Goal: Information Seeking & Learning: Check status

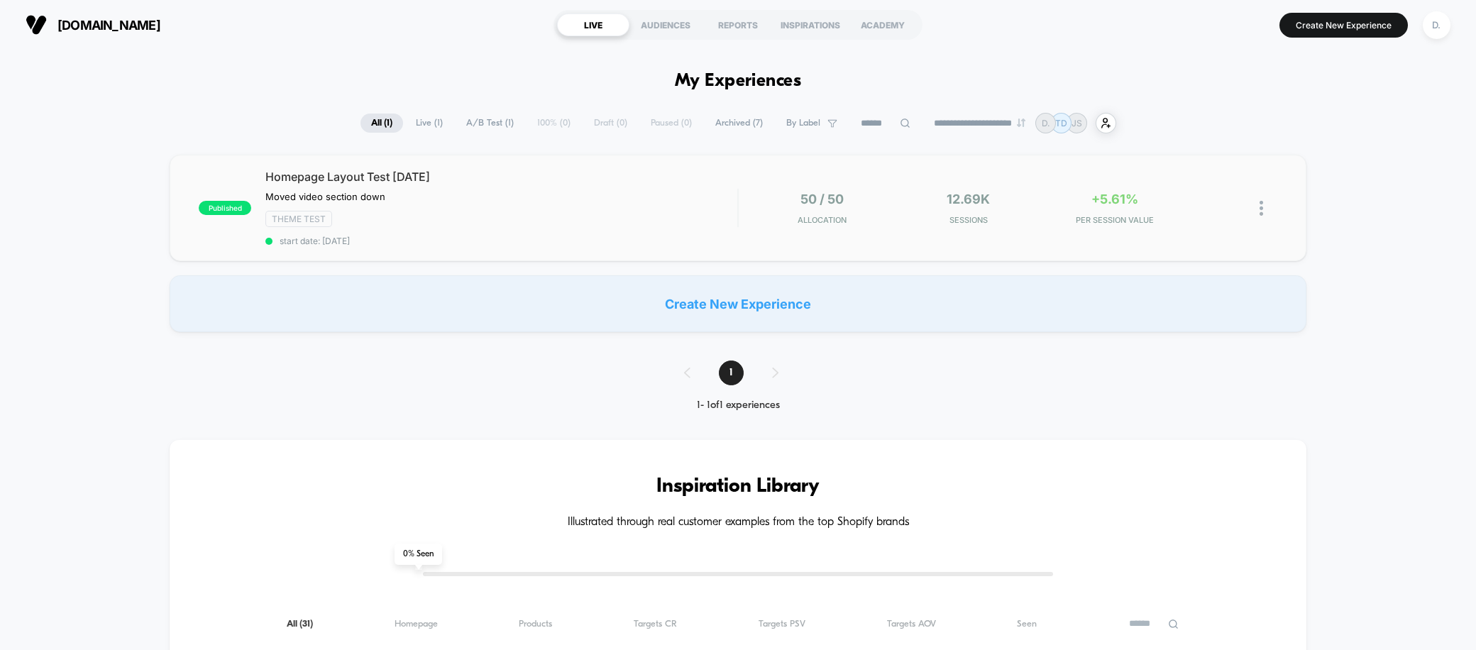
click at [1194, 183] on div "published Homepage Layout Test 8/26/25 Moved video section down Click to edit e…" at bounding box center [738, 208] width 1137 height 106
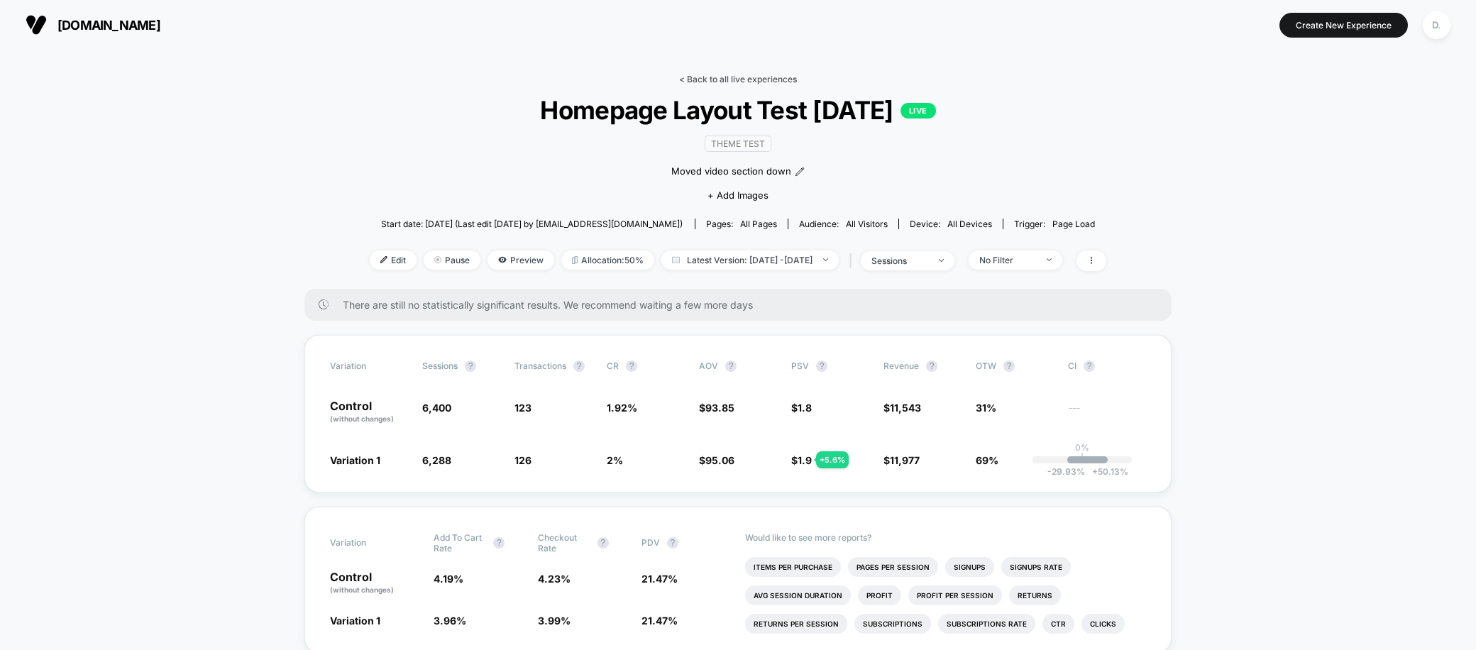
click at [720, 79] on link "< Back to all live experiences" at bounding box center [738, 79] width 118 height 11
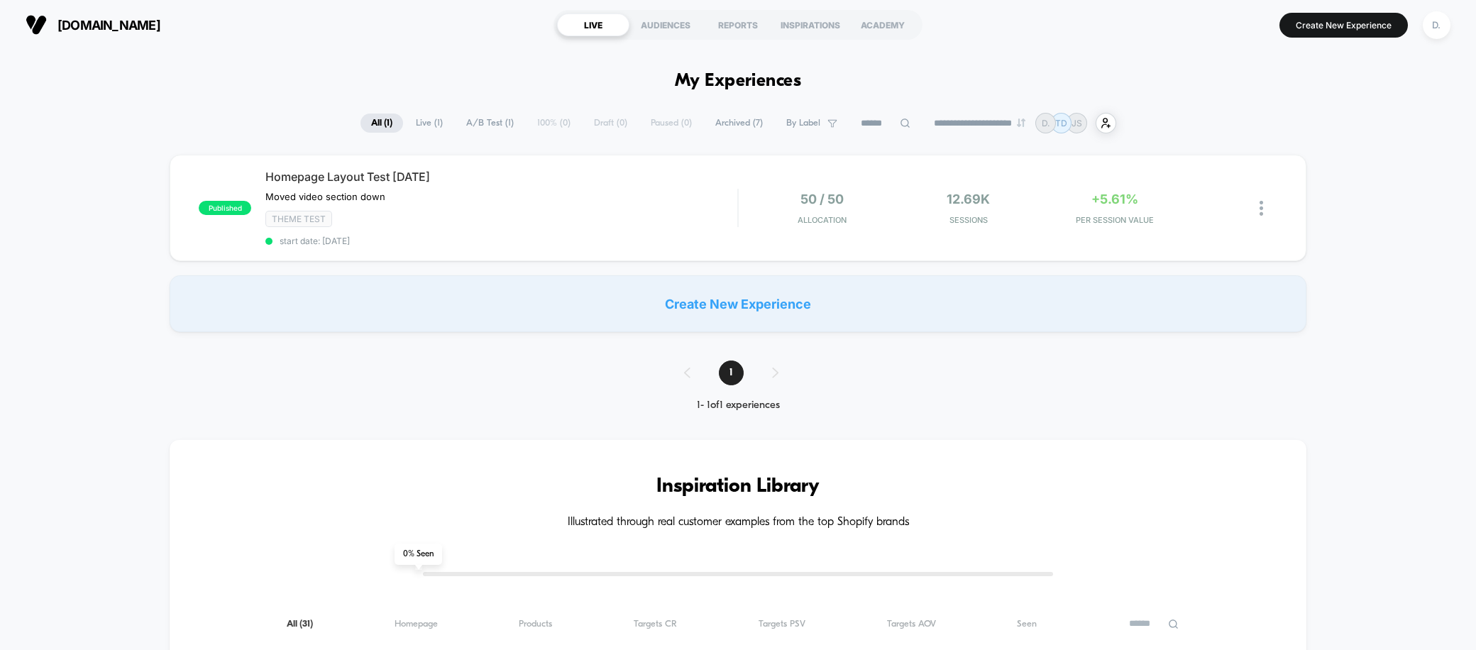
click at [721, 123] on span "Archived ( 7 )" at bounding box center [738, 123] width 69 height 19
